Goal: Task Accomplishment & Management: Use online tool/utility

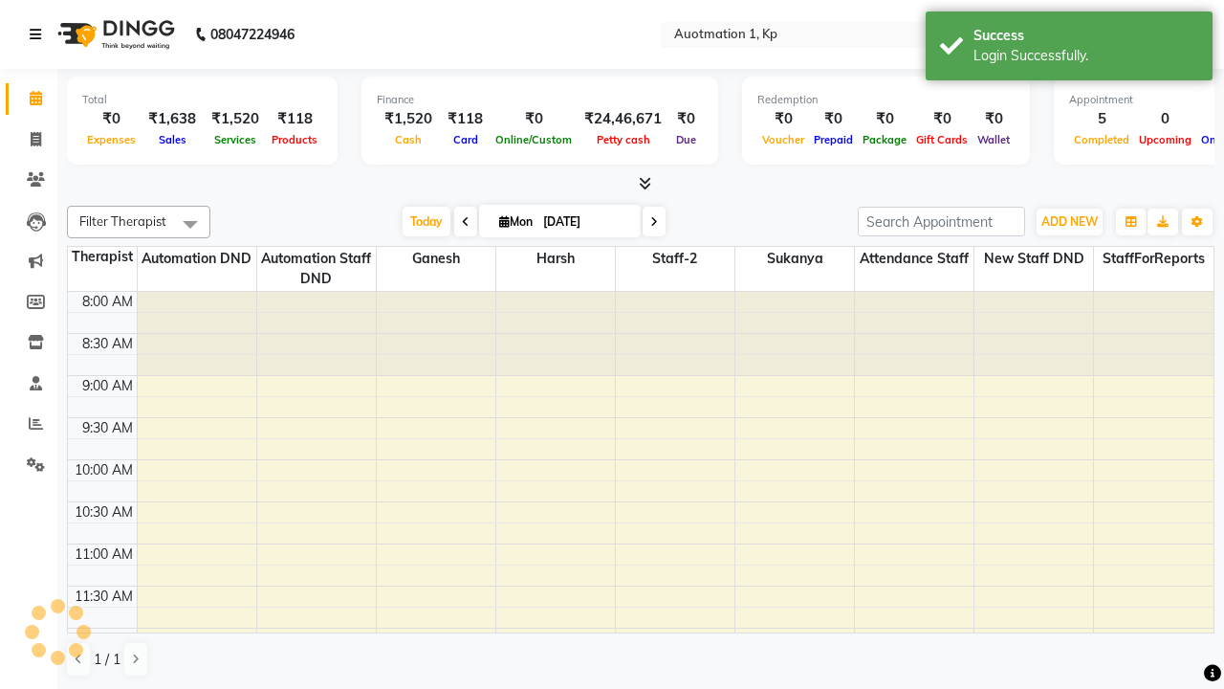
click at [39, 34] on icon at bounding box center [35, 34] width 11 height 13
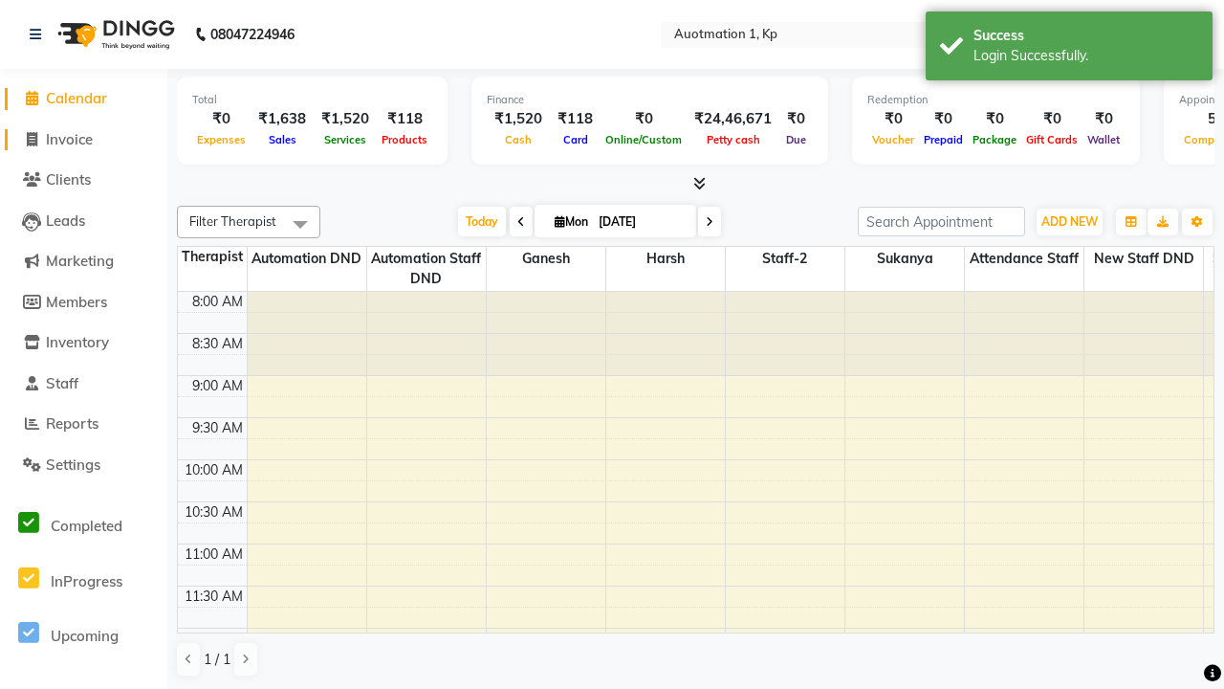
click at [83, 139] on span "Invoice" at bounding box center [69, 139] width 47 height 18
select select "service"
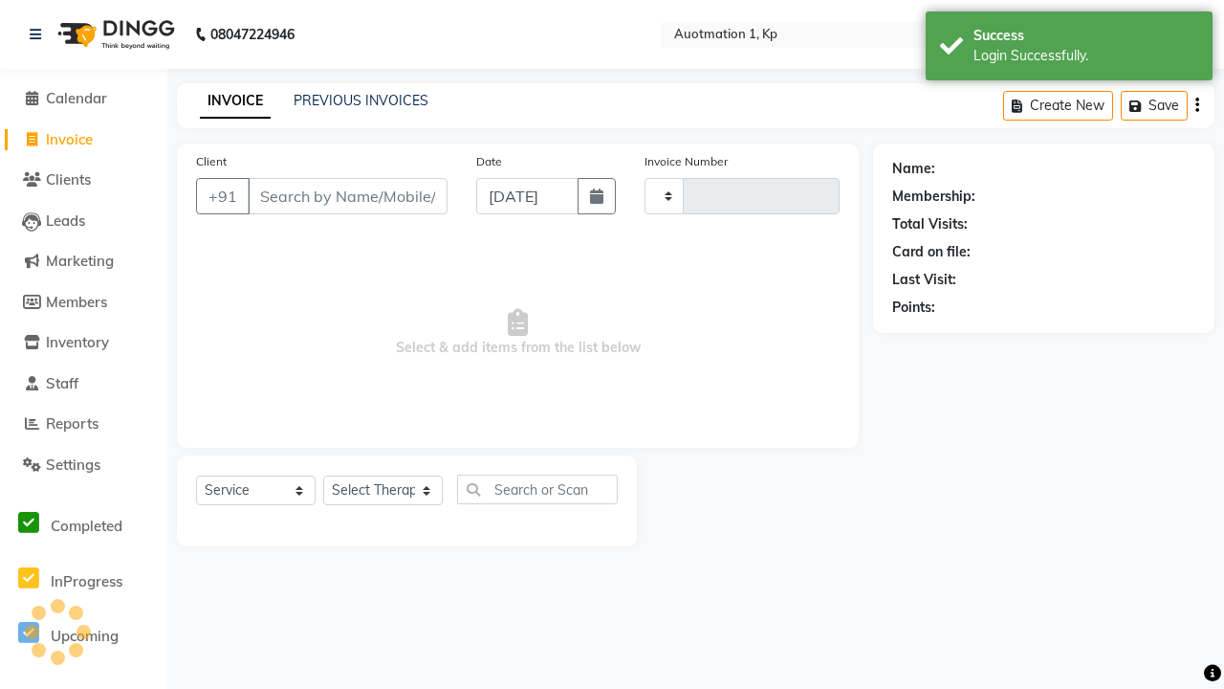
type input "3192"
select select "150"
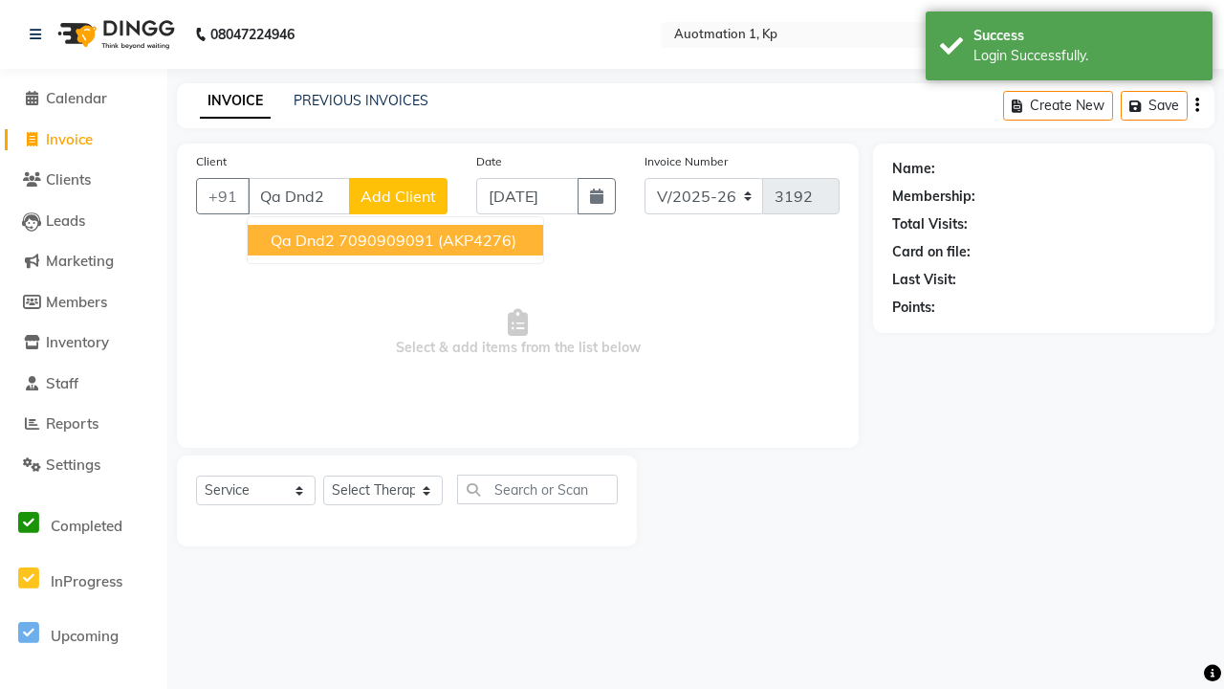
click at [394, 240] on ngb-highlight "7090909091" at bounding box center [387, 240] width 96 height 19
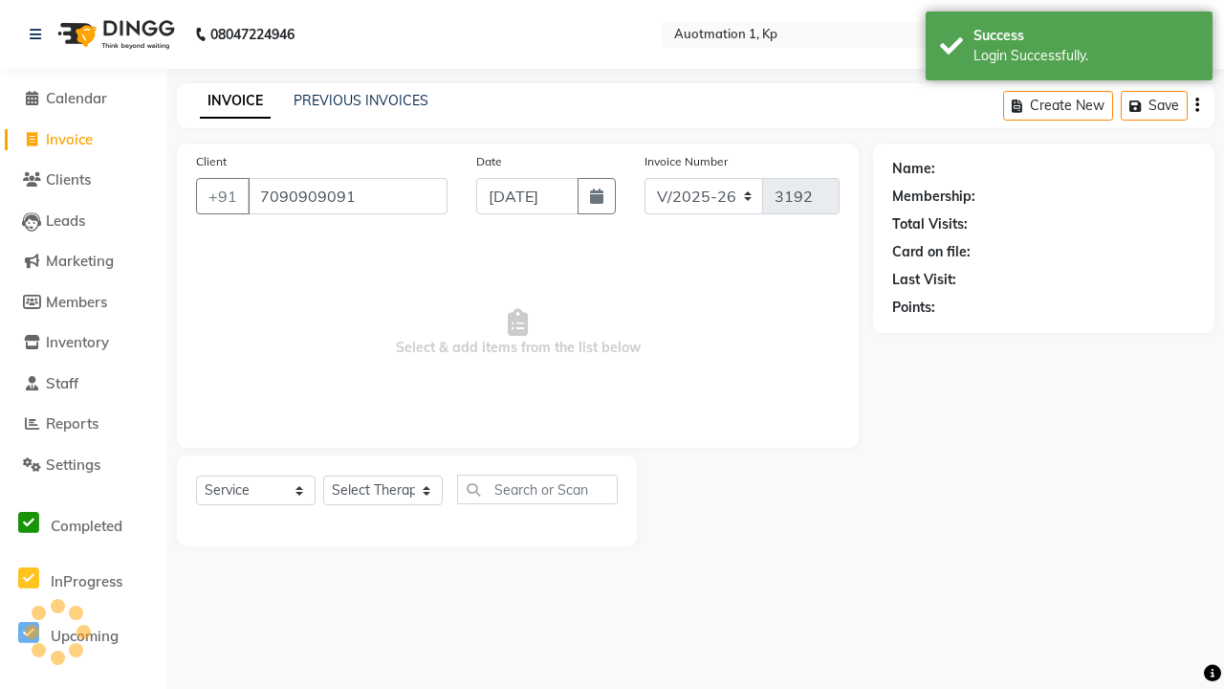
type input "7090909091"
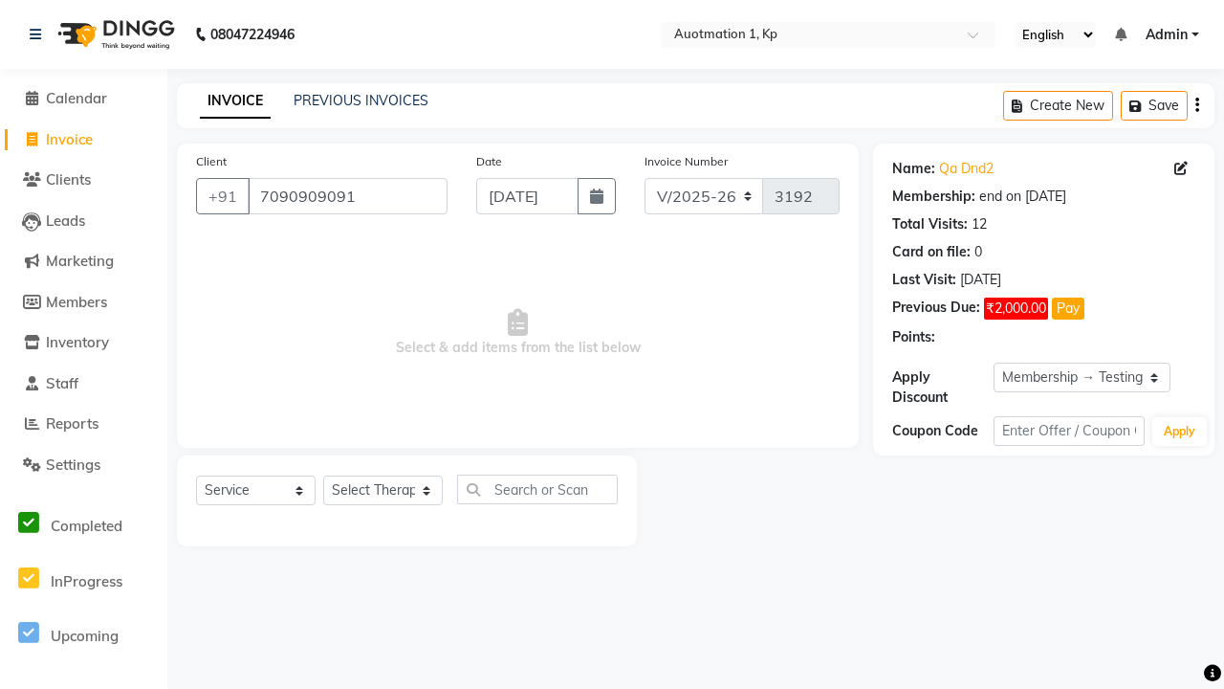
select select "0:"
select select "2110"
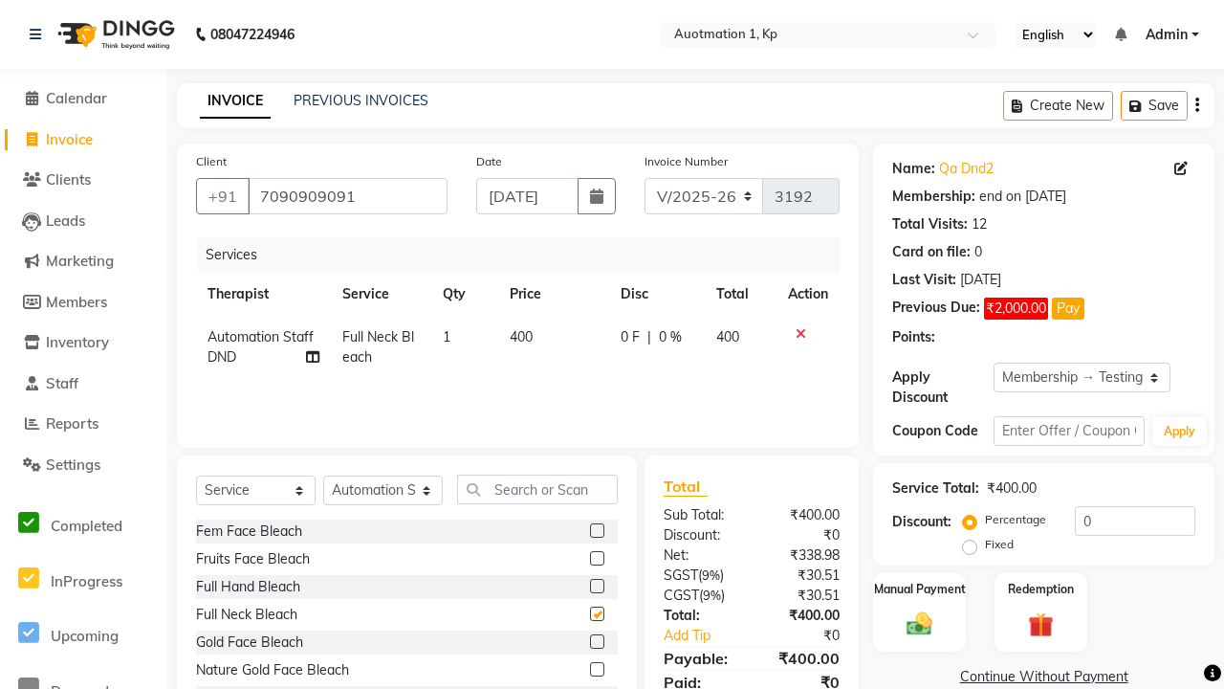
checkbox input "false"
